Goal: Task Accomplishment & Management: Manage account settings

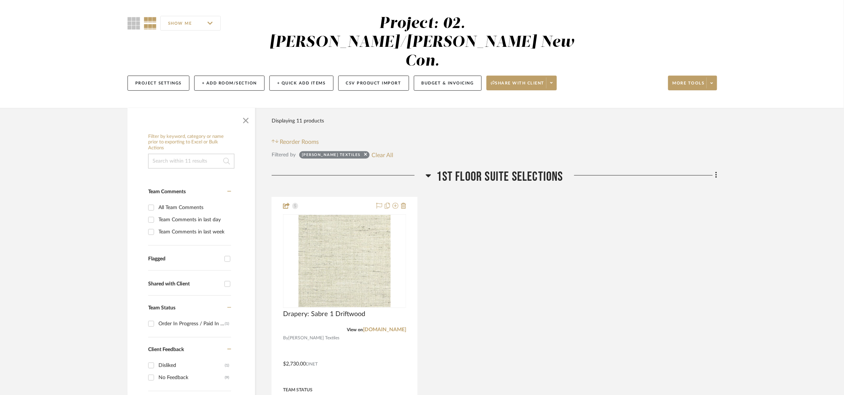
scroll to position [55, 0]
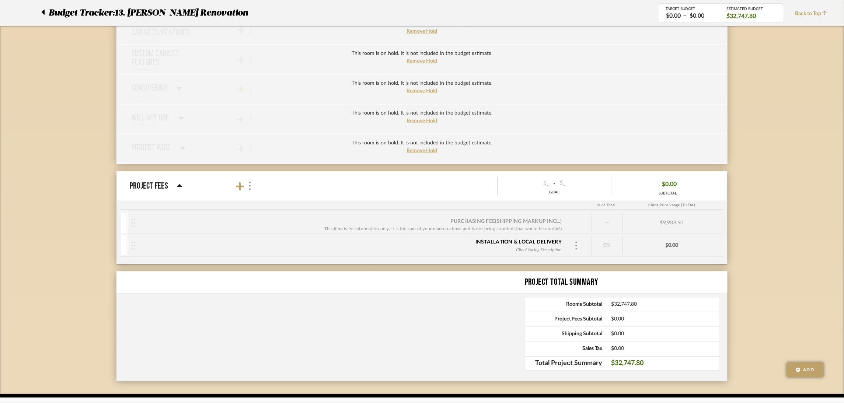
scroll to position [1411, 0]
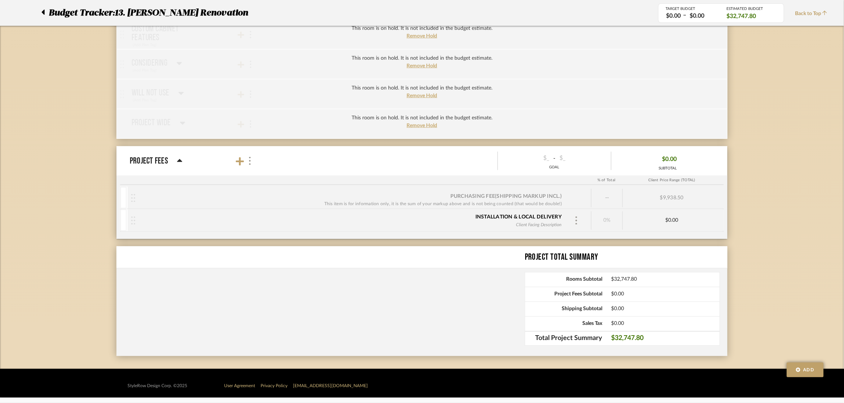
click at [177, 160] on icon at bounding box center [180, 161] width 6 height 9
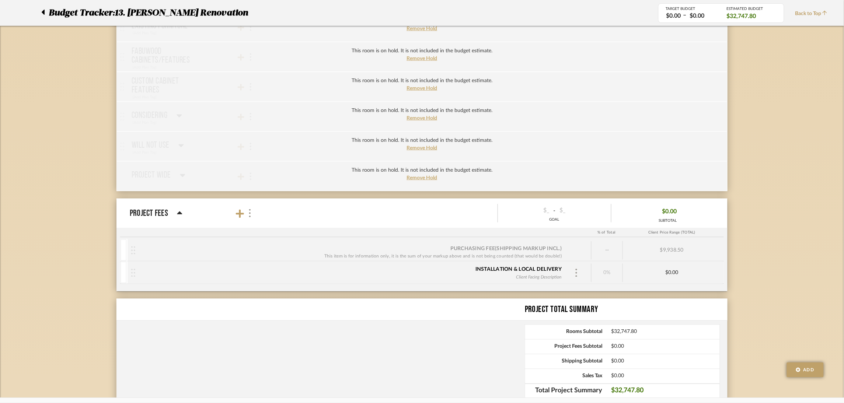
scroll to position [1348, 0]
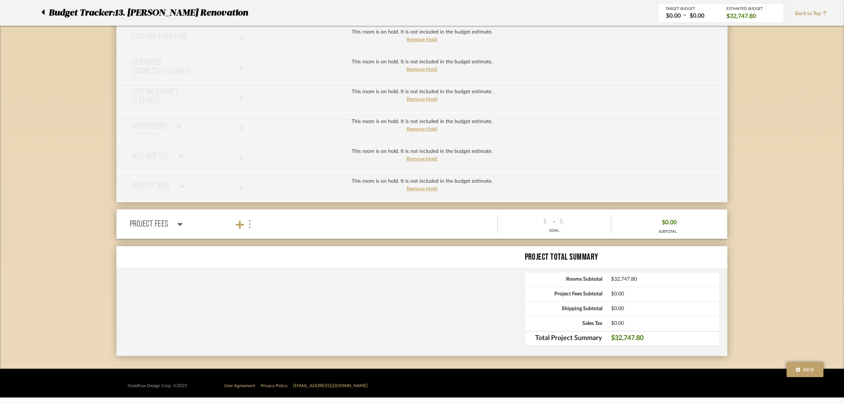
click at [179, 226] on icon at bounding box center [180, 224] width 6 height 9
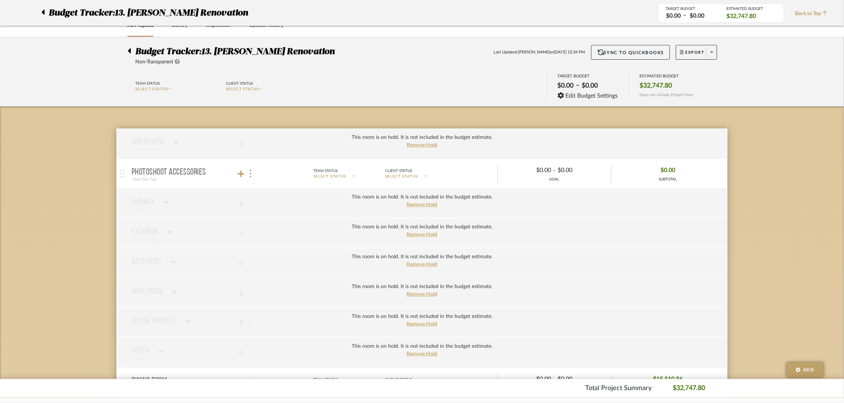
scroll to position [0, 0]
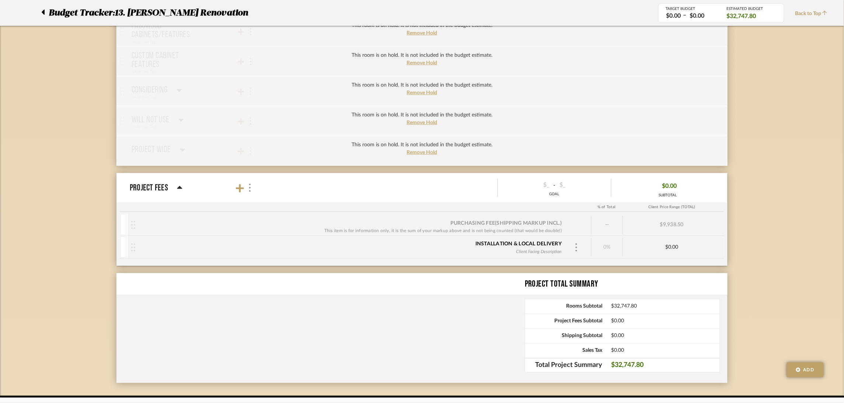
scroll to position [1411, 0]
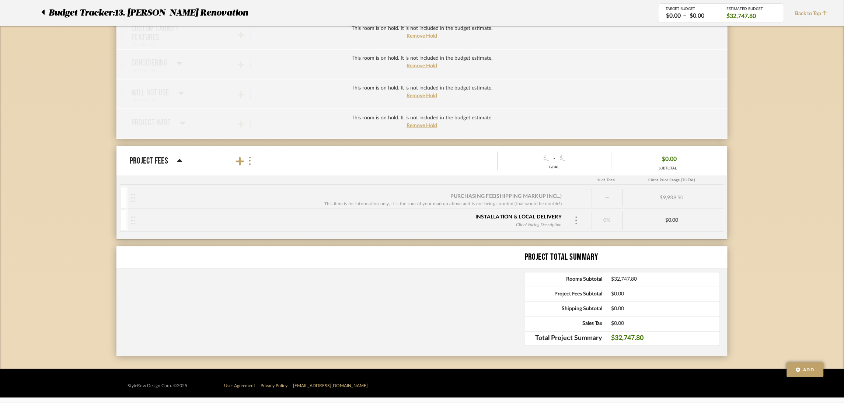
click at [180, 160] on icon at bounding box center [179, 160] width 5 height 3
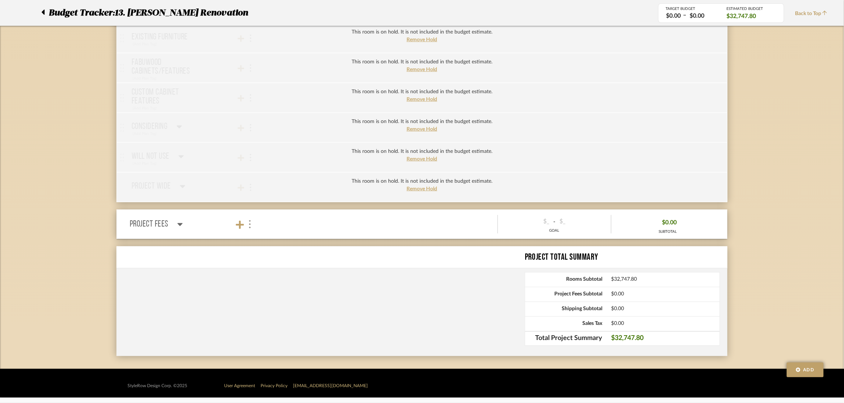
click at [177, 224] on icon at bounding box center [180, 224] width 6 height 9
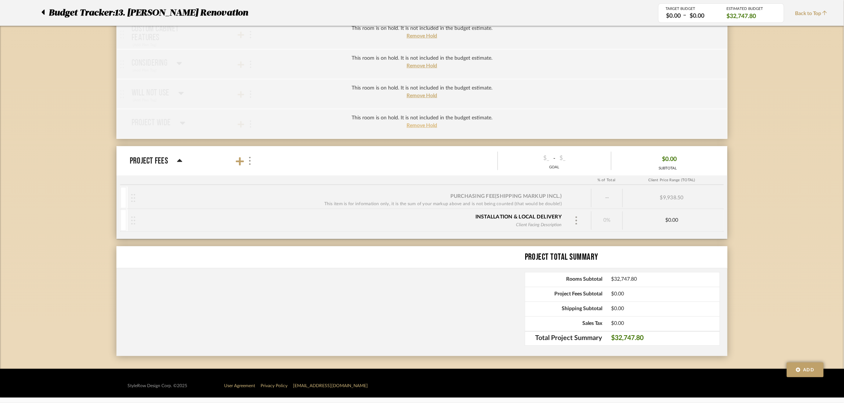
click at [421, 123] on span "Remove Hold" at bounding box center [422, 125] width 31 height 5
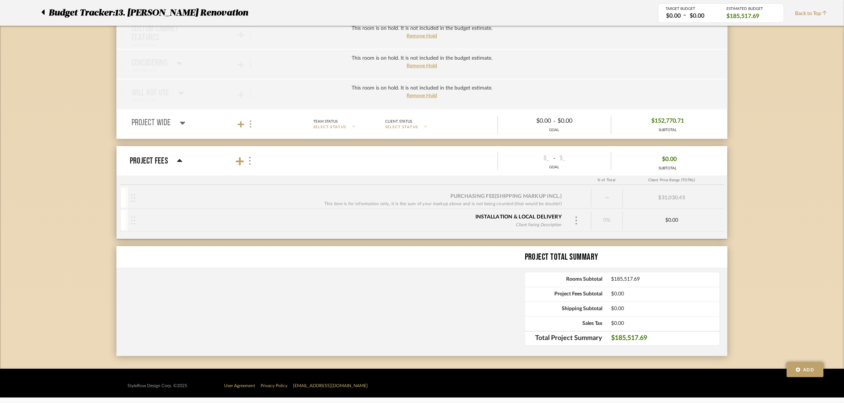
click at [180, 125] on icon at bounding box center [183, 123] width 6 height 9
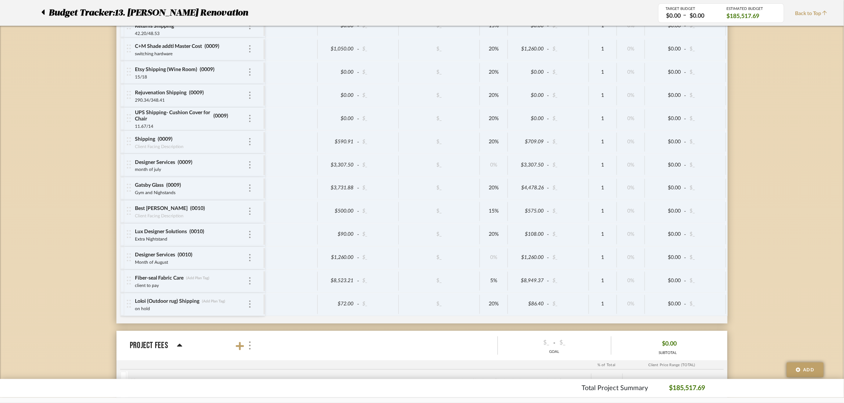
scroll to position [2913, 0]
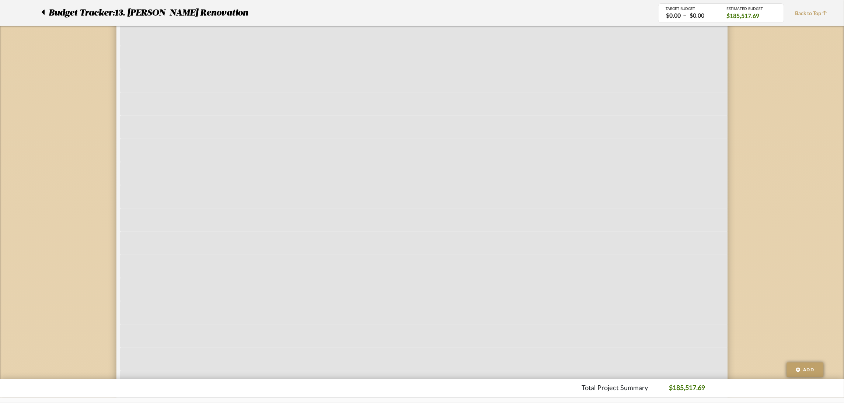
scroll to position [1729, 0]
